Goal: Navigation & Orientation: Find specific page/section

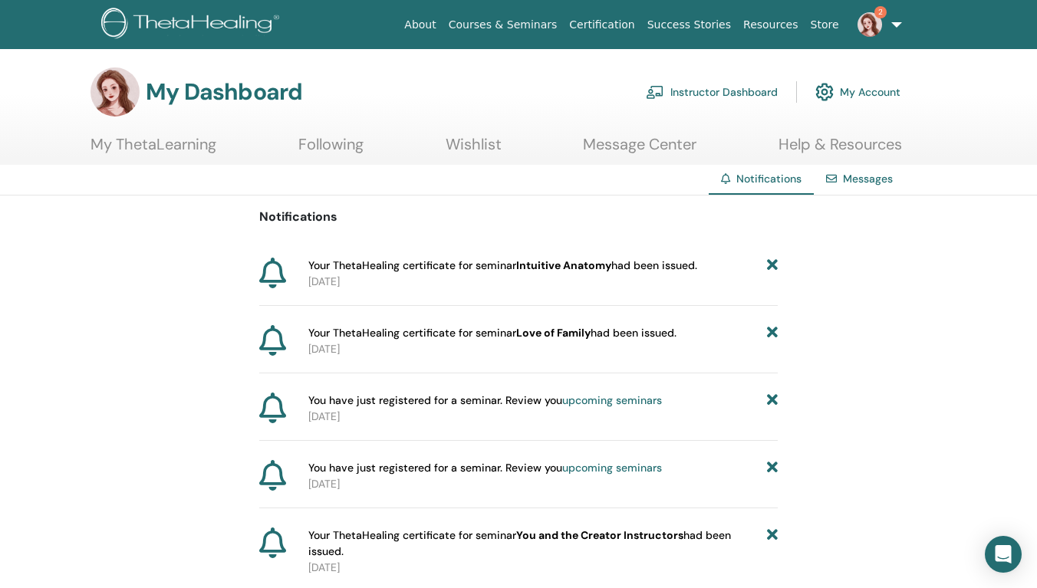
click at [529, 278] on p "2025-08-15" at bounding box center [542, 282] width 469 height 16
click at [282, 270] on icon at bounding box center [272, 273] width 27 height 31
click at [657, 153] on link "Message Center" at bounding box center [640, 150] width 114 height 30
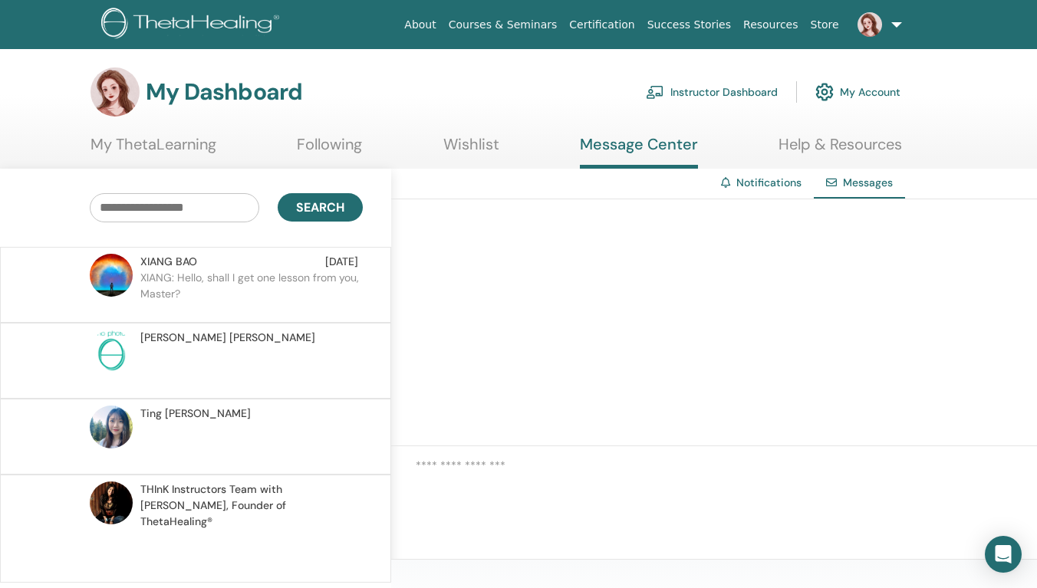
click at [496, 144] on link "Wishlist" at bounding box center [471, 150] width 56 height 30
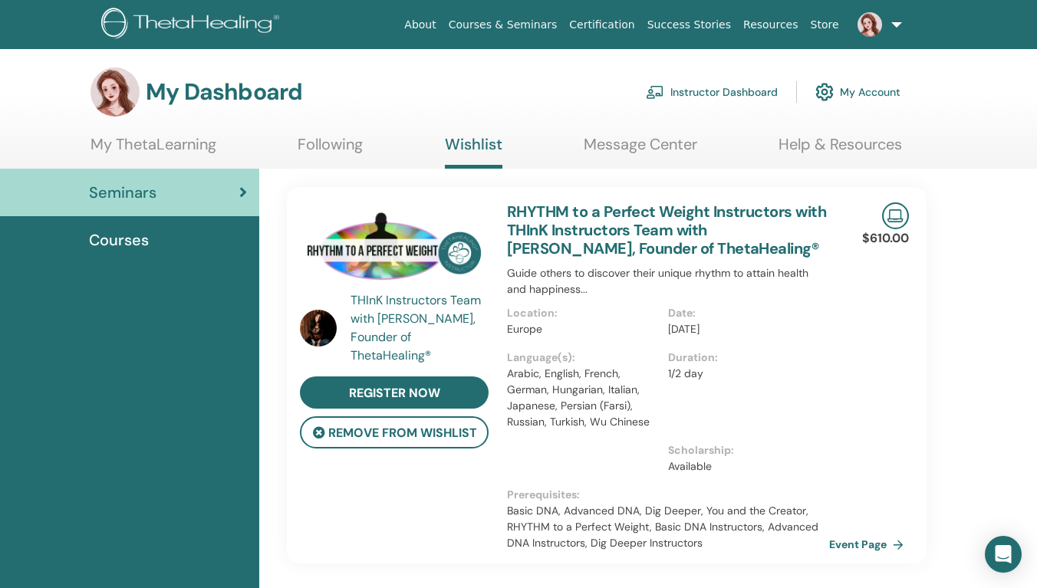
click at [342, 133] on section "My Dashboard Instructor Dashboard My Account My ThetaLearning Following Wishlis…" at bounding box center [518, 118] width 1037 height 101
click at [342, 143] on link "Following" at bounding box center [330, 150] width 65 height 30
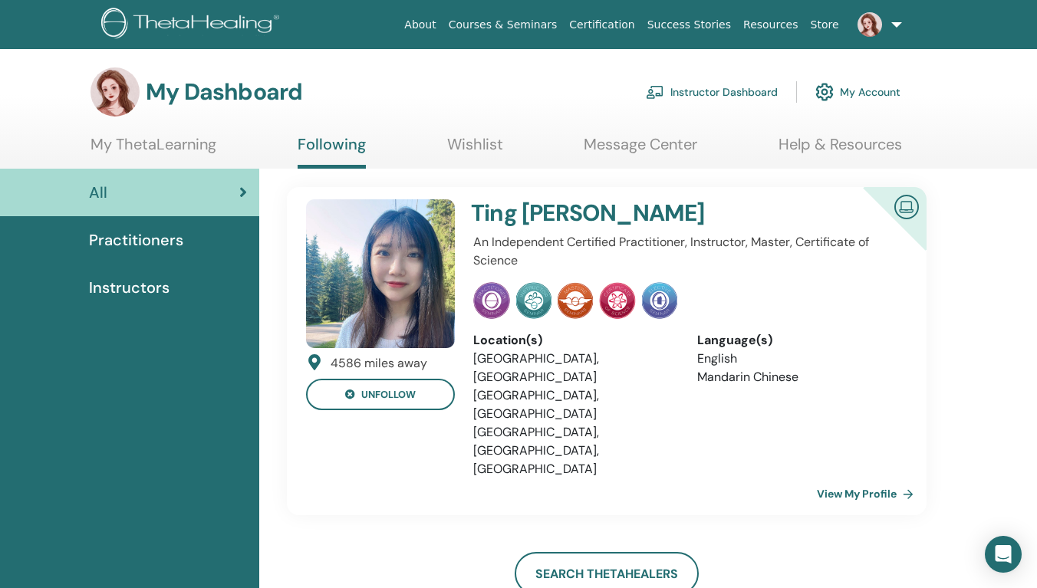
click at [757, 287] on div at bounding box center [685, 300] width 425 height 37
click at [433, 398] on button "unfollow" at bounding box center [380, 394] width 149 height 31
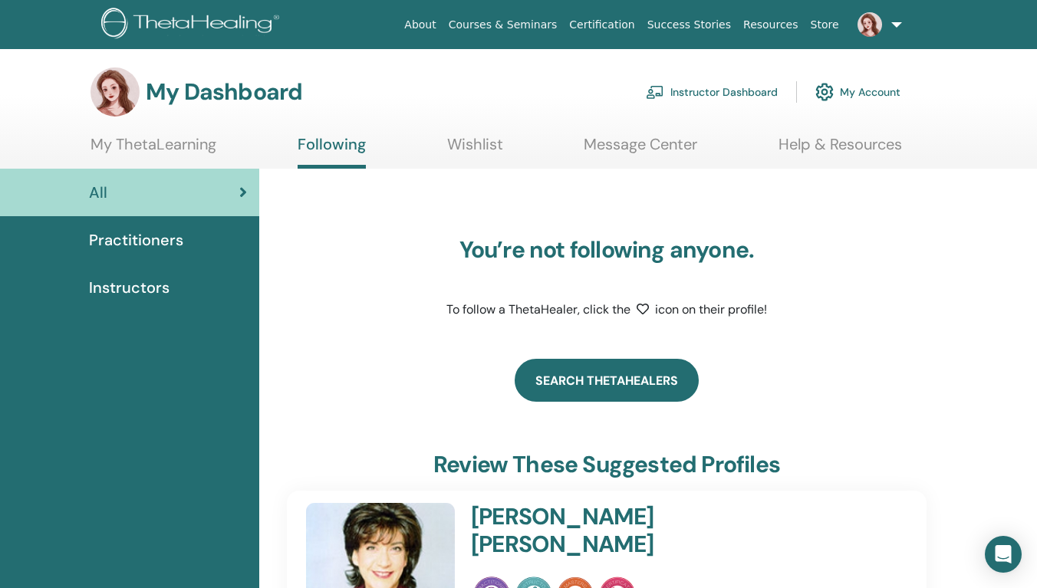
click at [600, 377] on link "Search ThetaHealers" at bounding box center [607, 380] width 184 height 43
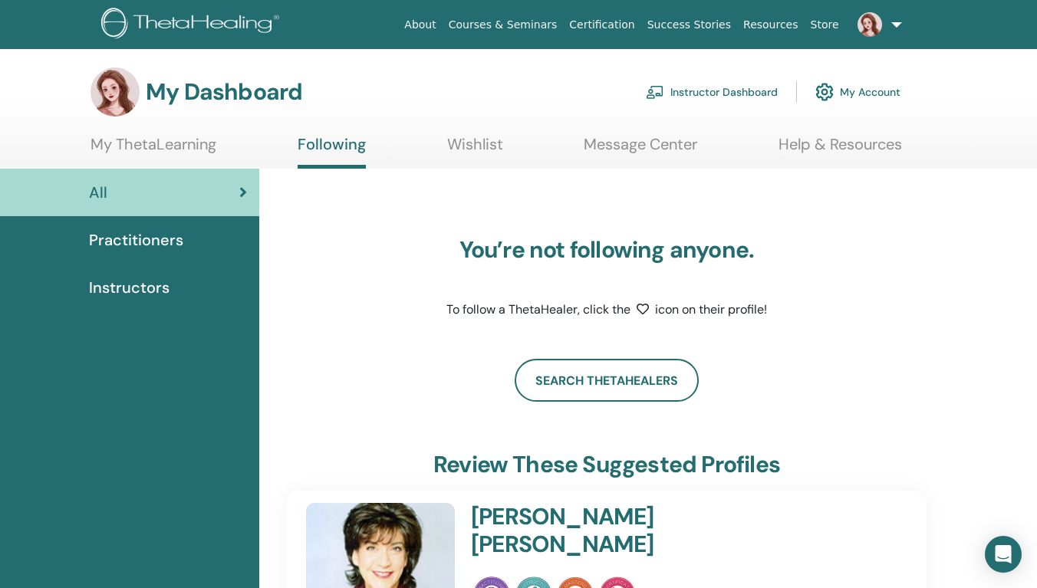
click at [875, 92] on link "My Account" at bounding box center [857, 92] width 85 height 34
